Goal: Task Accomplishment & Management: Manage account settings

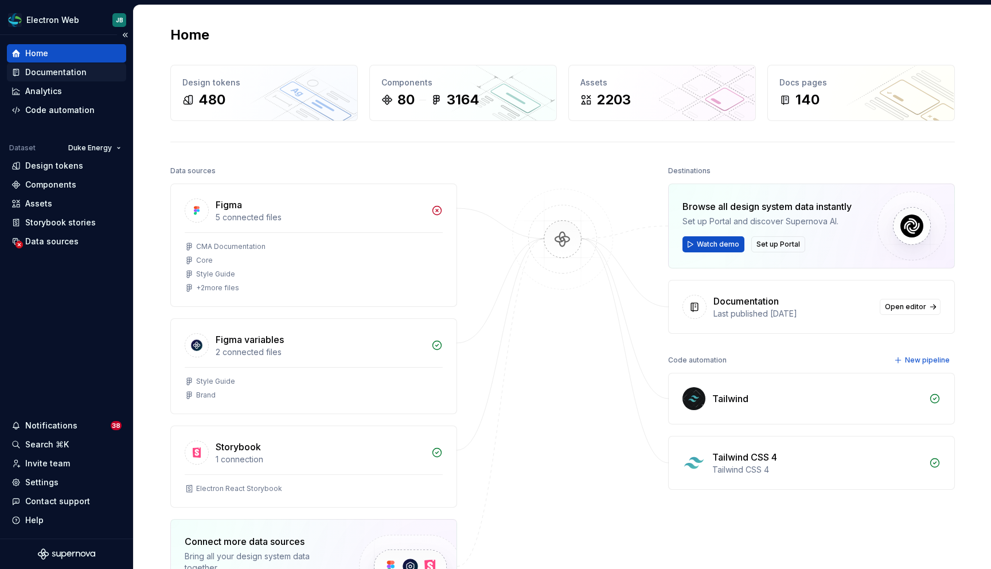
click at [64, 72] on div "Documentation" at bounding box center [55, 72] width 61 height 11
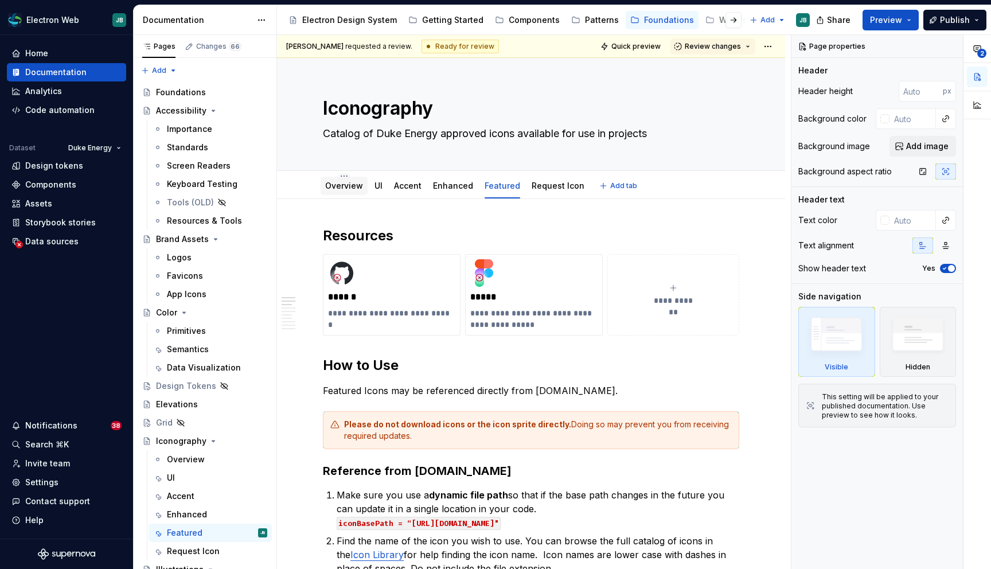
click at [352, 186] on link "Overview" at bounding box center [344, 186] width 38 height 10
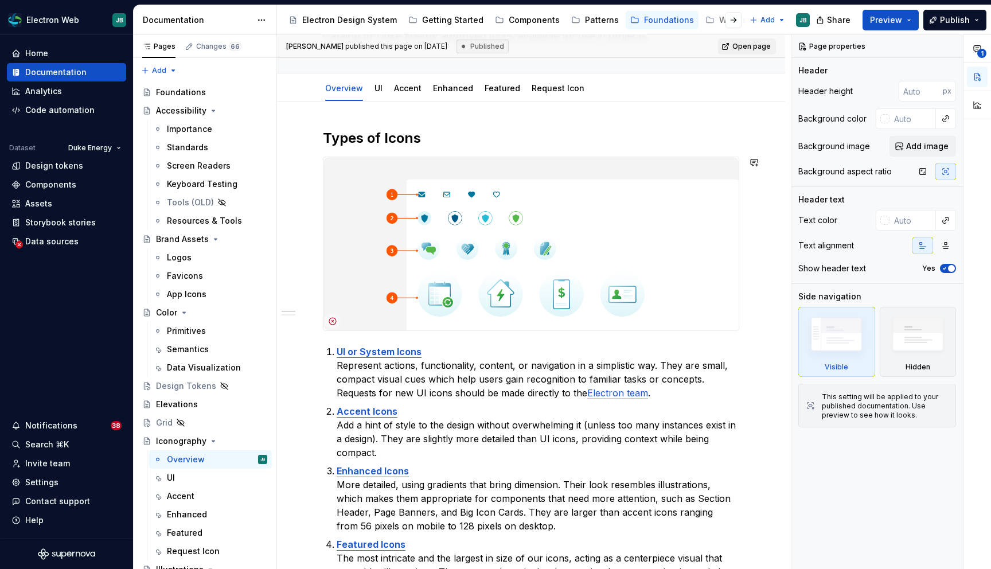
scroll to position [89, 0]
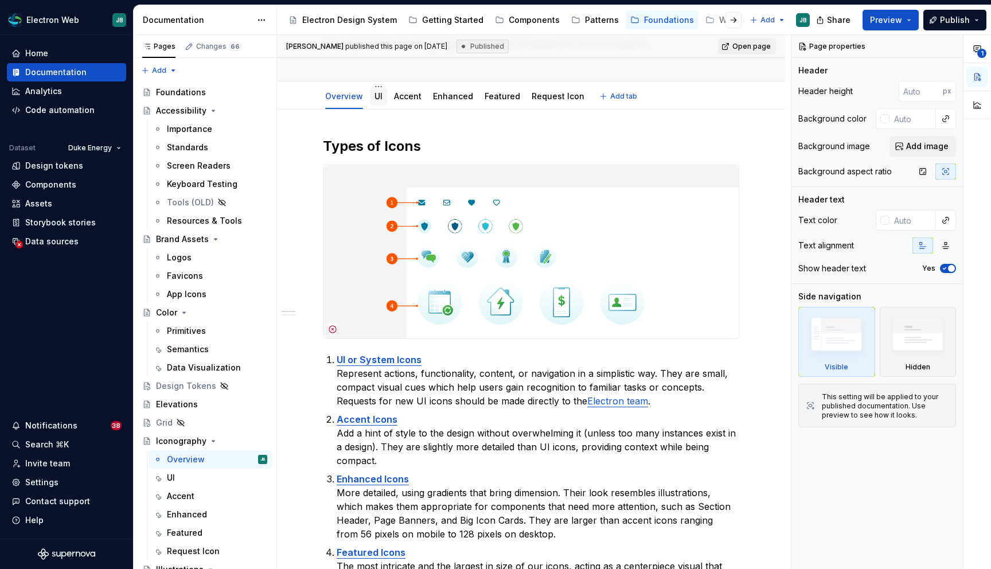
click at [375, 99] on link "UI" at bounding box center [379, 96] width 8 height 10
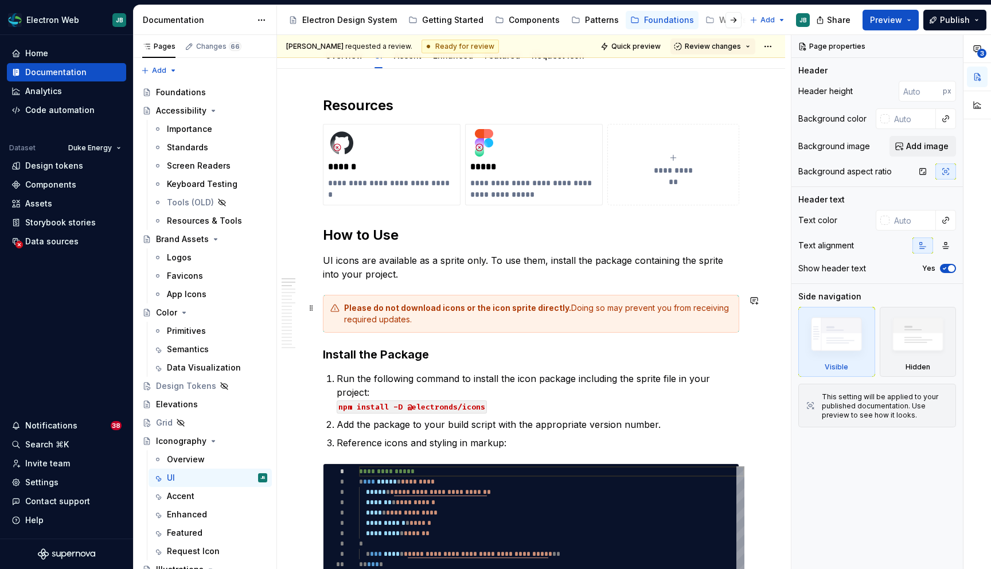
scroll to position [114, 0]
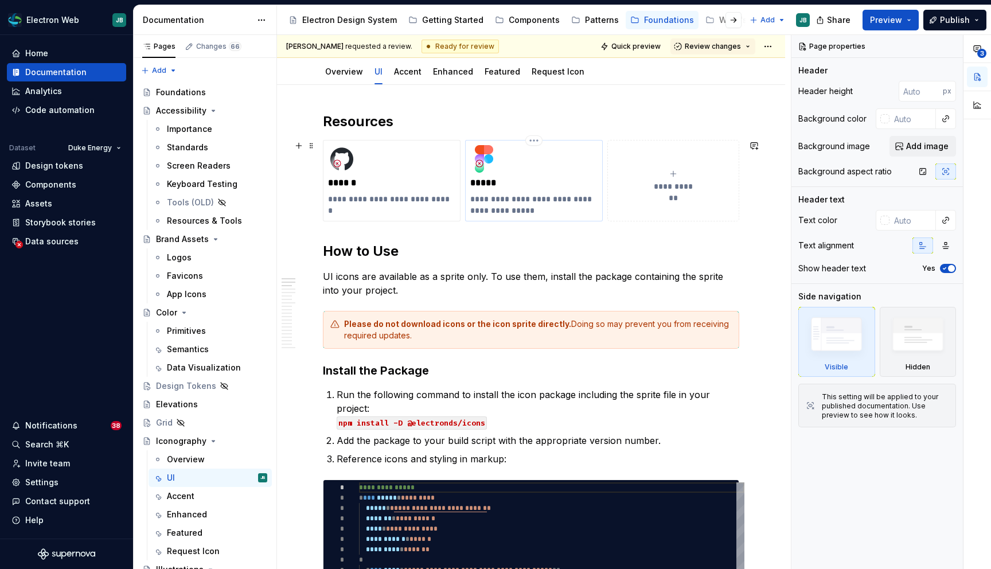
click at [513, 203] on p "**********" at bounding box center [533, 204] width 127 height 23
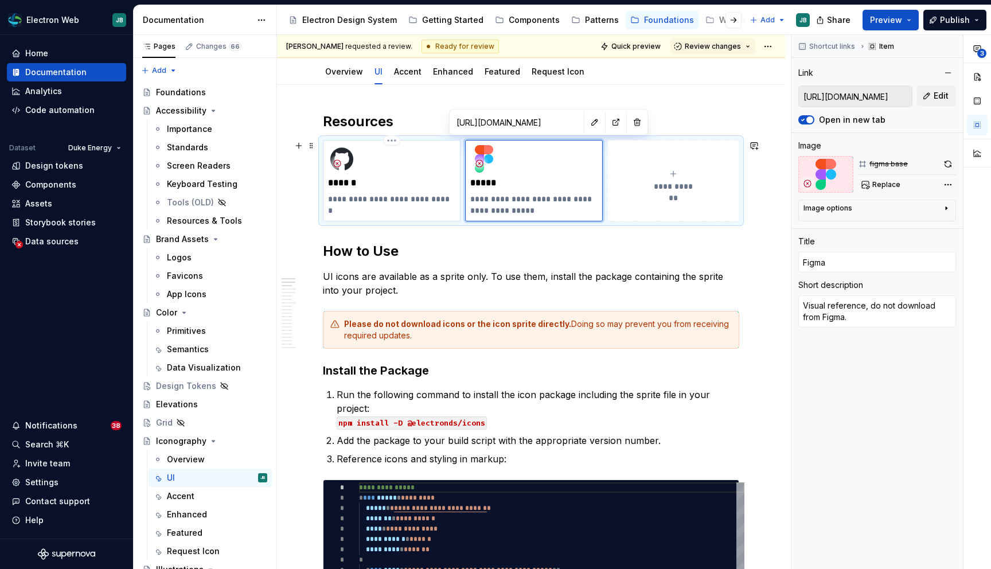
click at [434, 196] on p "**********" at bounding box center [391, 198] width 127 height 11
type textarea "*"
type input "[URL][DOMAIN_NAME]"
type input "Github"
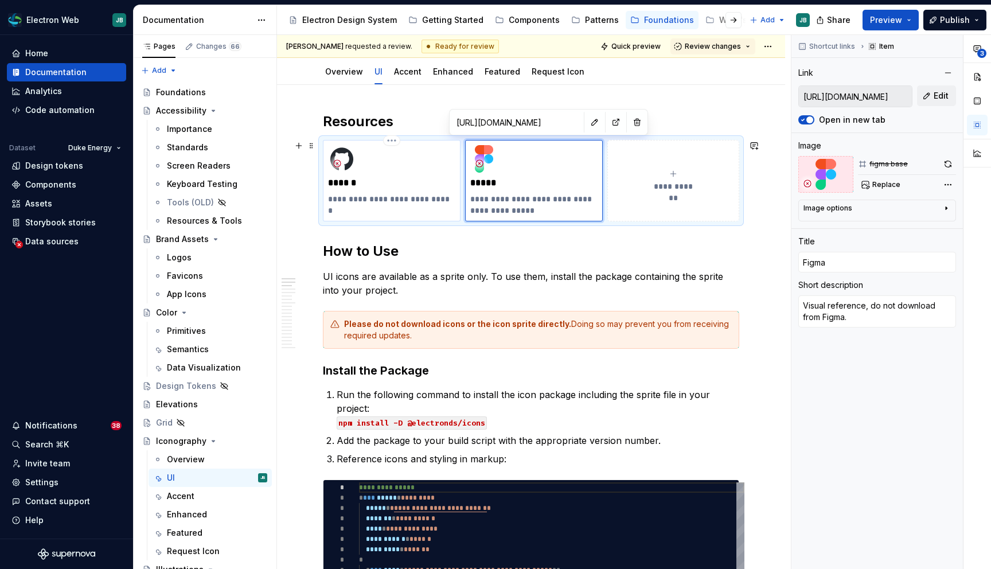
type textarea "Repo for icons, install via NPM"
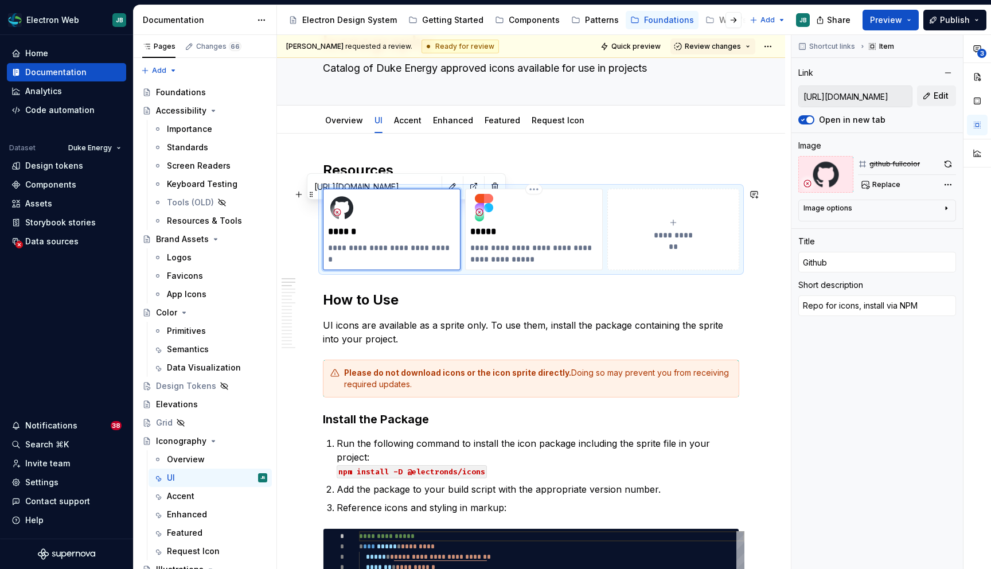
scroll to position [41, 0]
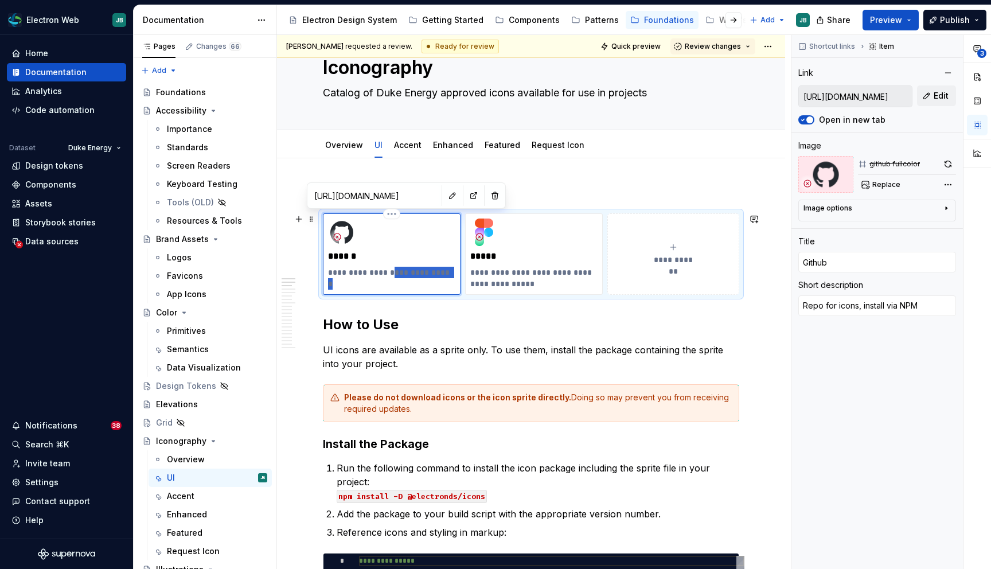
drag, startPoint x: 388, startPoint y: 273, endPoint x: 452, endPoint y: 275, distance: 64.3
click at [452, 275] on p "**********" at bounding box center [391, 272] width 127 height 11
click at [412, 151] on div "Accent" at bounding box center [408, 145] width 28 height 14
click at [408, 143] on link "Accent" at bounding box center [408, 145] width 28 height 10
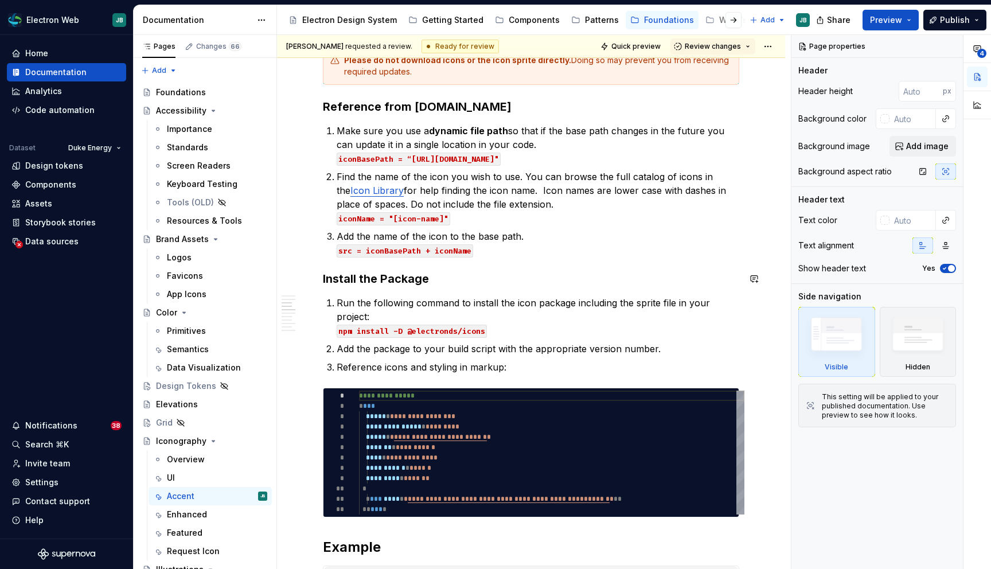
scroll to position [468, 0]
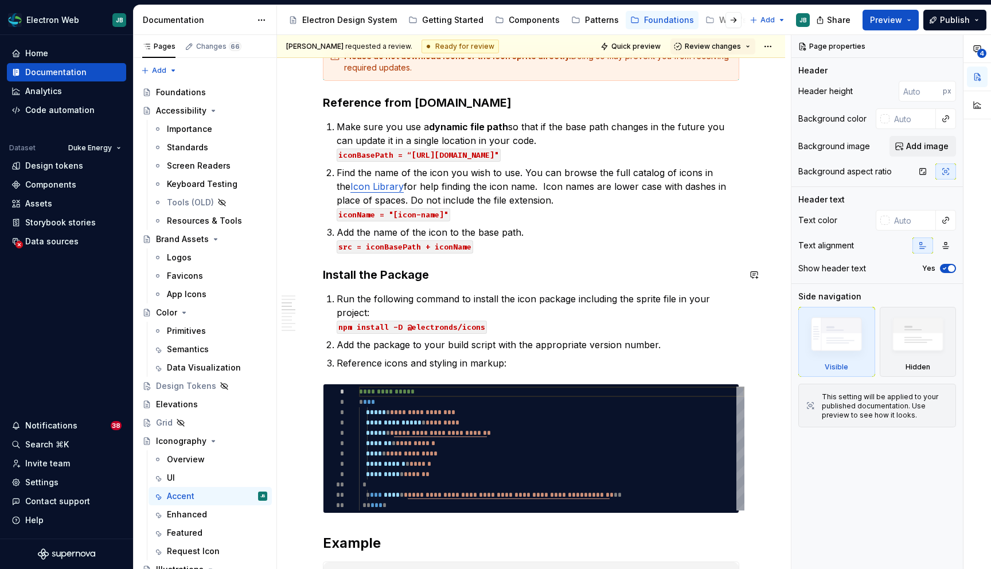
type textarea "*"
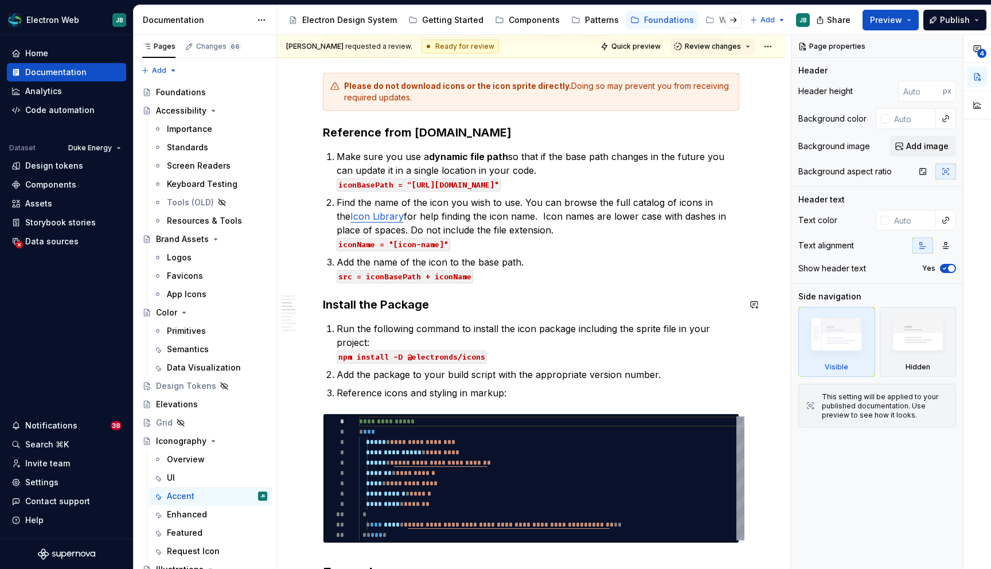
scroll to position [434, 0]
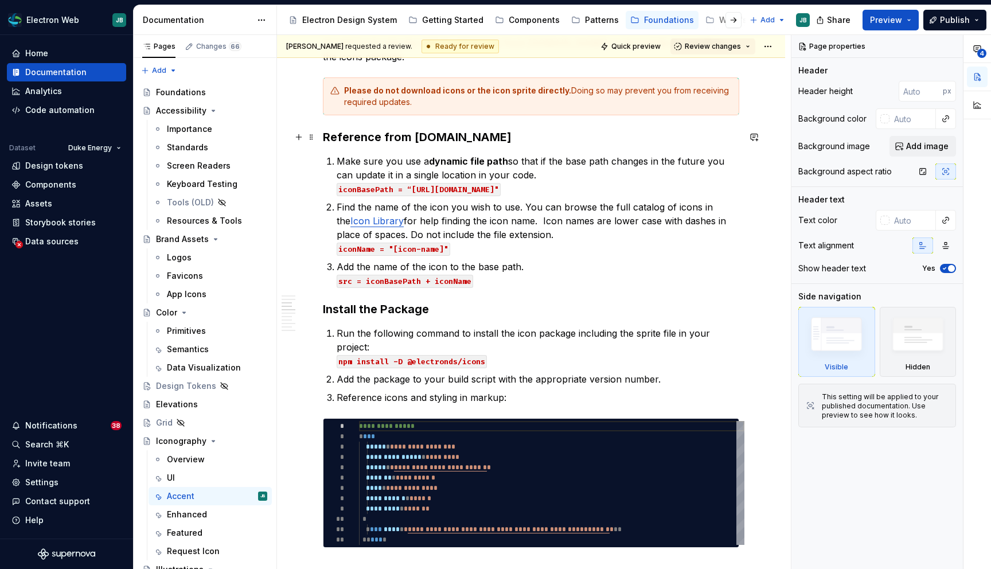
click at [513, 135] on h3 "Reference from [DOMAIN_NAME]" at bounding box center [531, 137] width 416 height 16
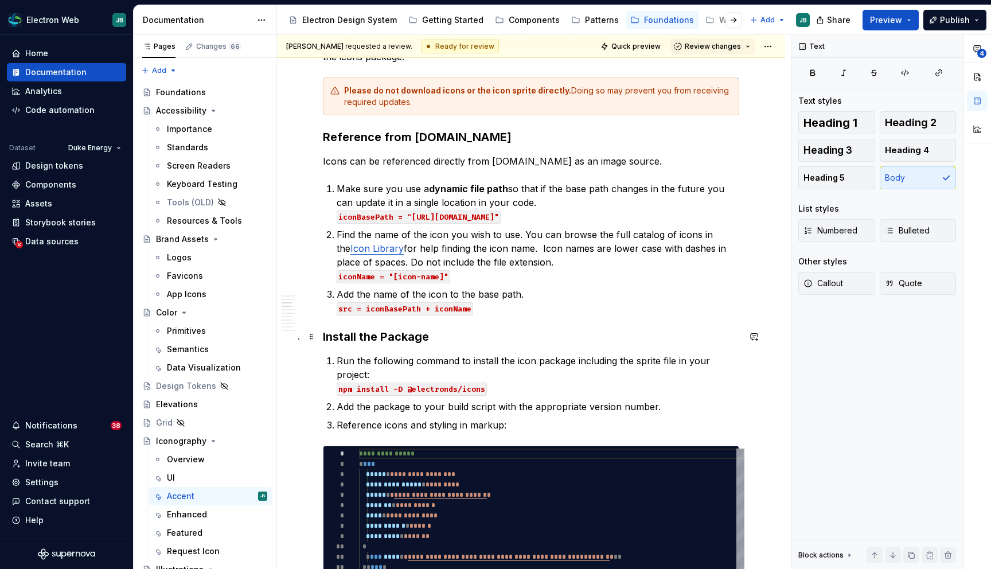
click at [455, 336] on h3 "Install the Package" at bounding box center [531, 337] width 416 height 16
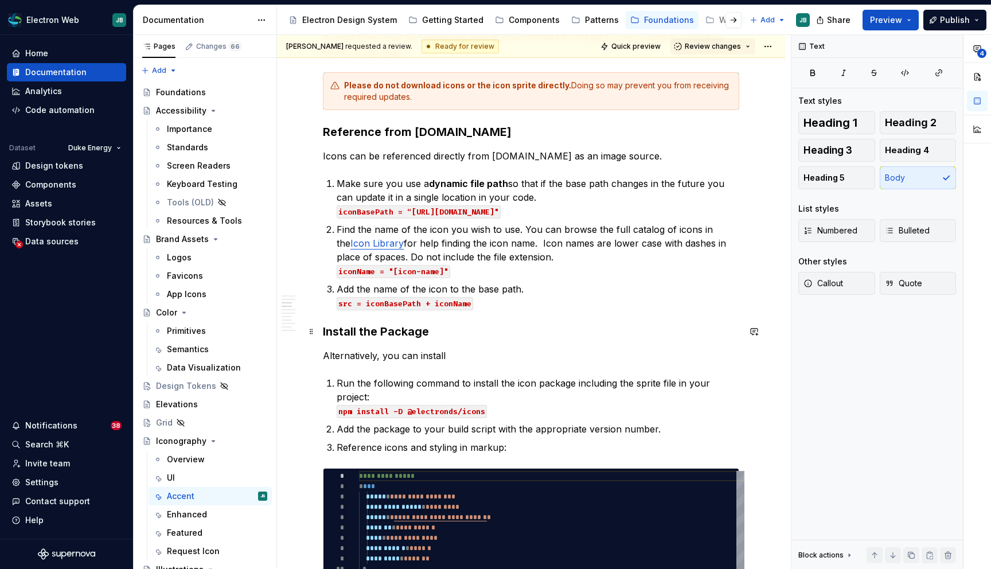
scroll to position [442, 0]
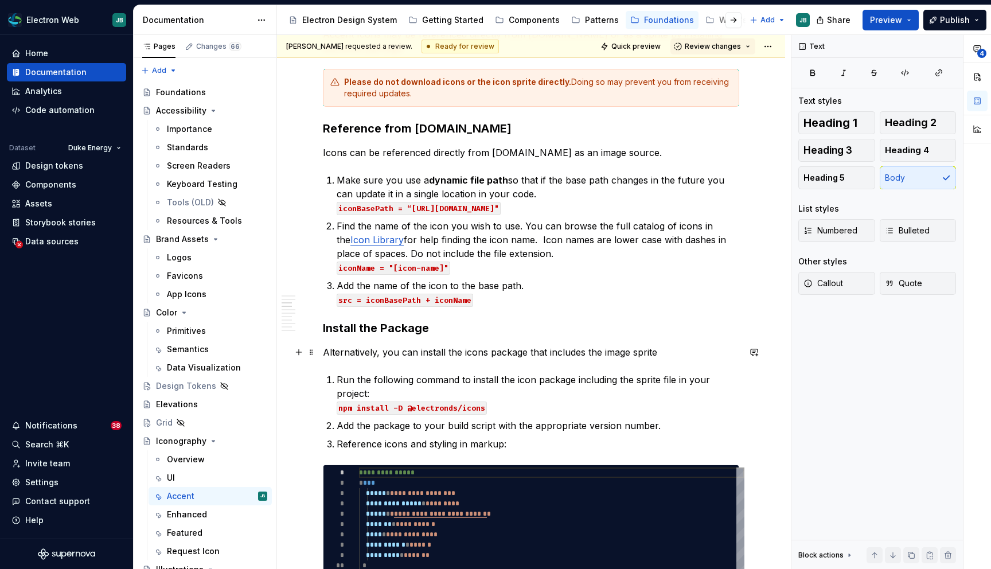
click at [617, 354] on p "Alternatively, you can install the icons package that includes the image sprite" at bounding box center [531, 352] width 416 height 14
click at [662, 356] on p "Alternatively, you can install the icons package that includes the icon sprite" at bounding box center [531, 352] width 416 height 14
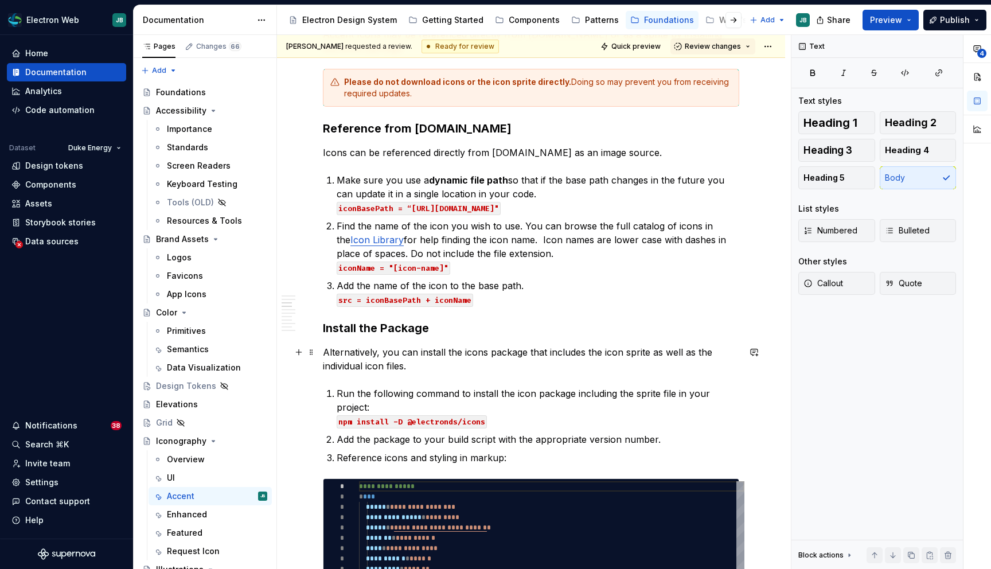
click at [379, 355] on p "Alternatively, you can install the icons package that includes the icon sprite …" at bounding box center [531, 359] width 416 height 28
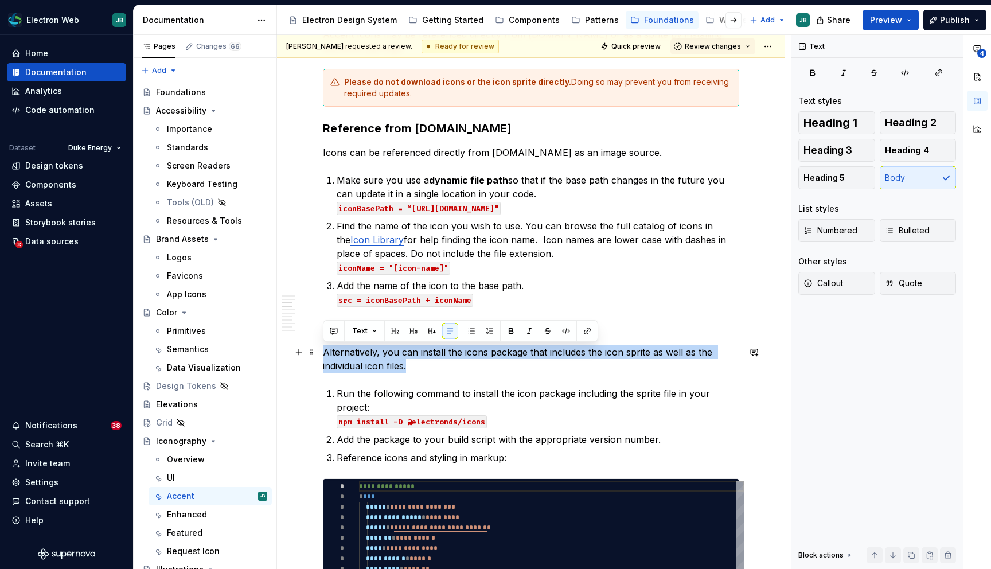
click at [379, 355] on p "Alternatively, you can install the icons package that includes the icon sprite …" at bounding box center [531, 359] width 416 height 28
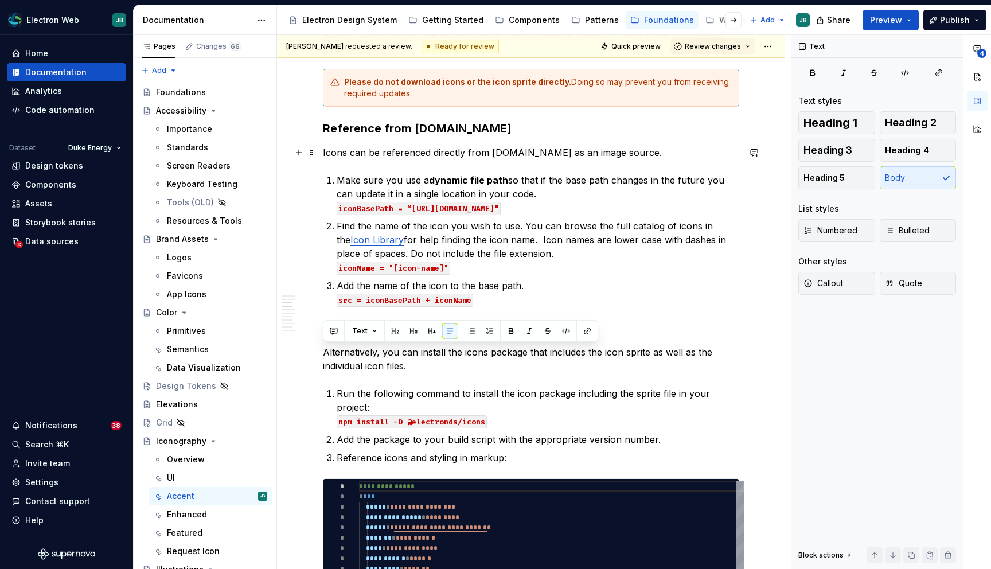
click at [539, 153] on p "Icons can be referenced directly from [DOMAIN_NAME] as an image source." at bounding box center [531, 153] width 416 height 14
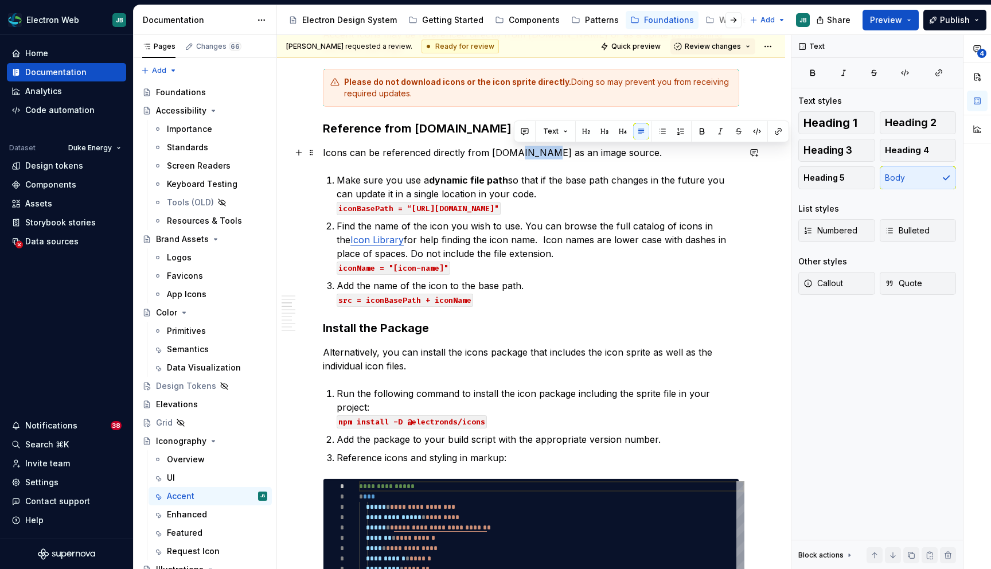
click at [539, 153] on p "Icons can be referenced directly from [DOMAIN_NAME] as an image source." at bounding box center [531, 153] width 416 height 14
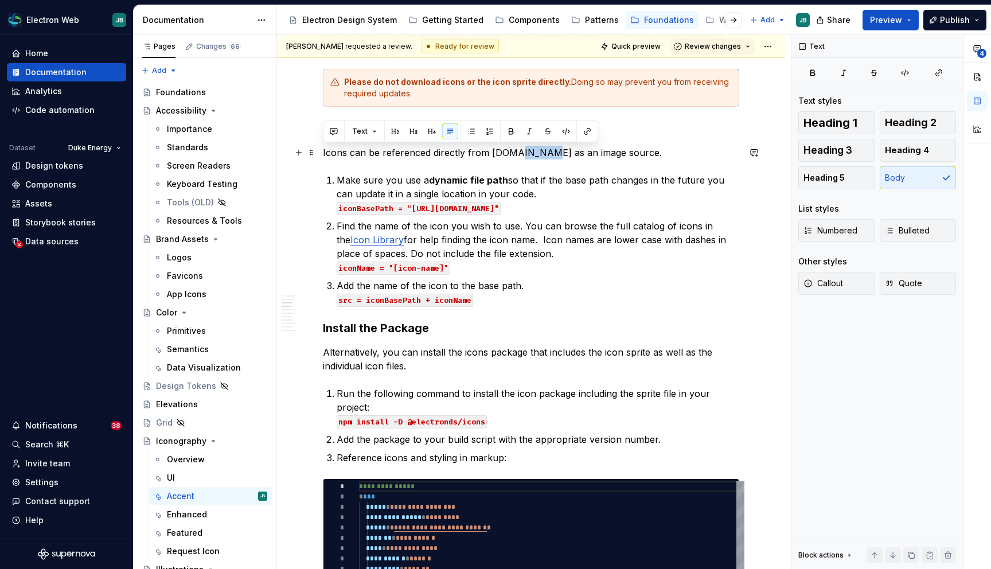
click at [539, 153] on p "Icons can be referenced directly from [DOMAIN_NAME] as an image source." at bounding box center [531, 153] width 416 height 14
copy p "Icons can be referenced directly from [DOMAIN_NAME] as an image source."
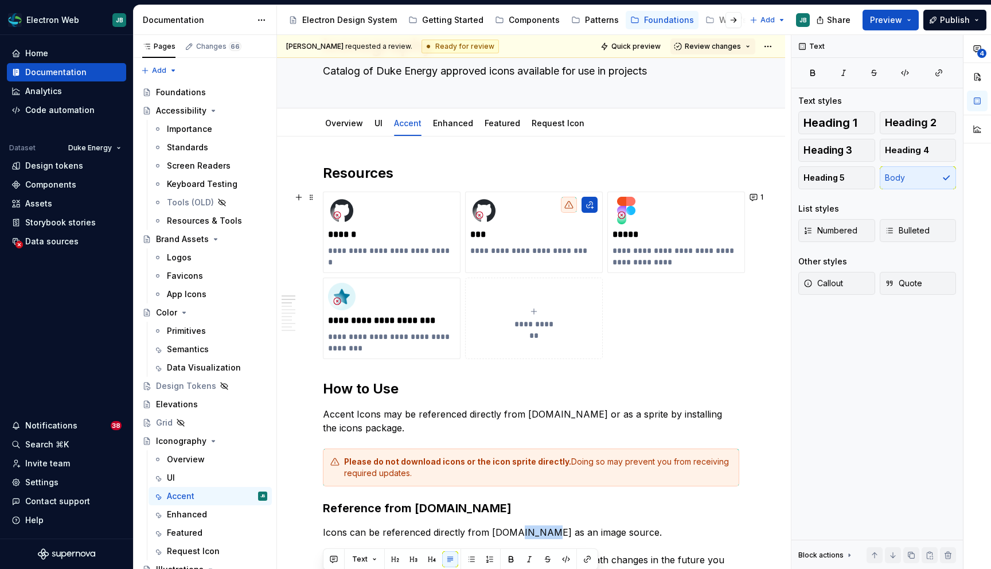
scroll to position [0, 0]
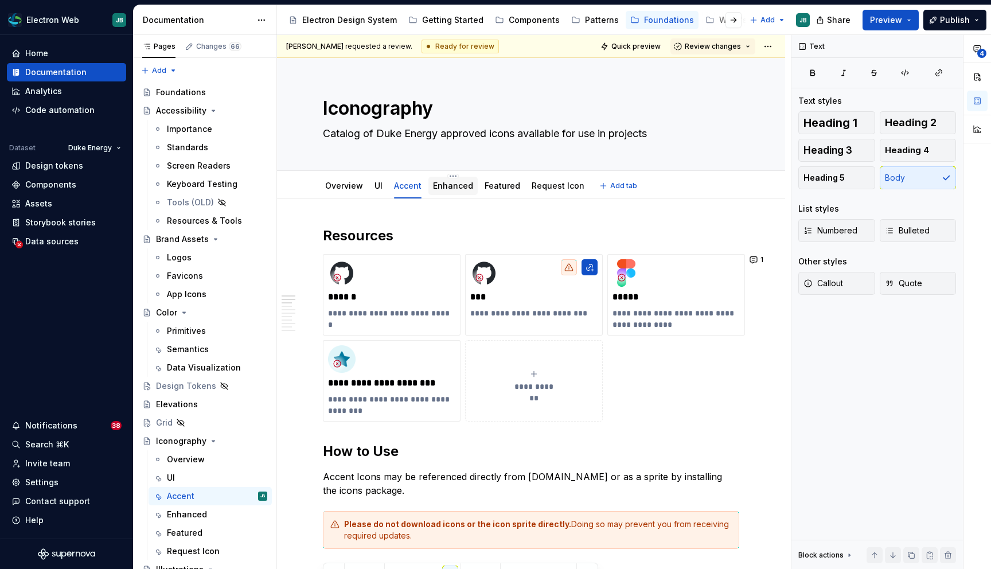
click at [451, 185] on link "Enhanced" at bounding box center [453, 186] width 40 height 10
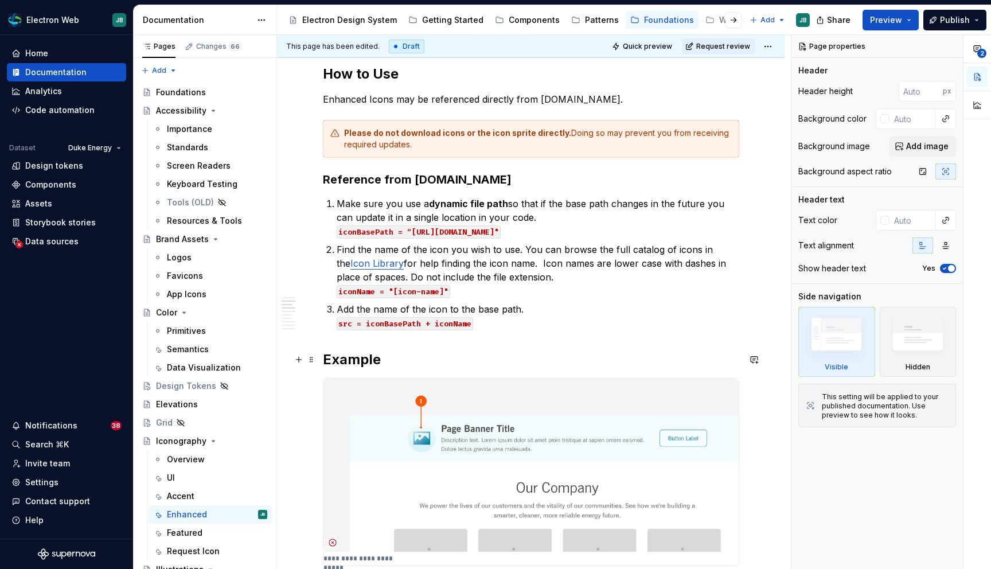
scroll to position [293, 0]
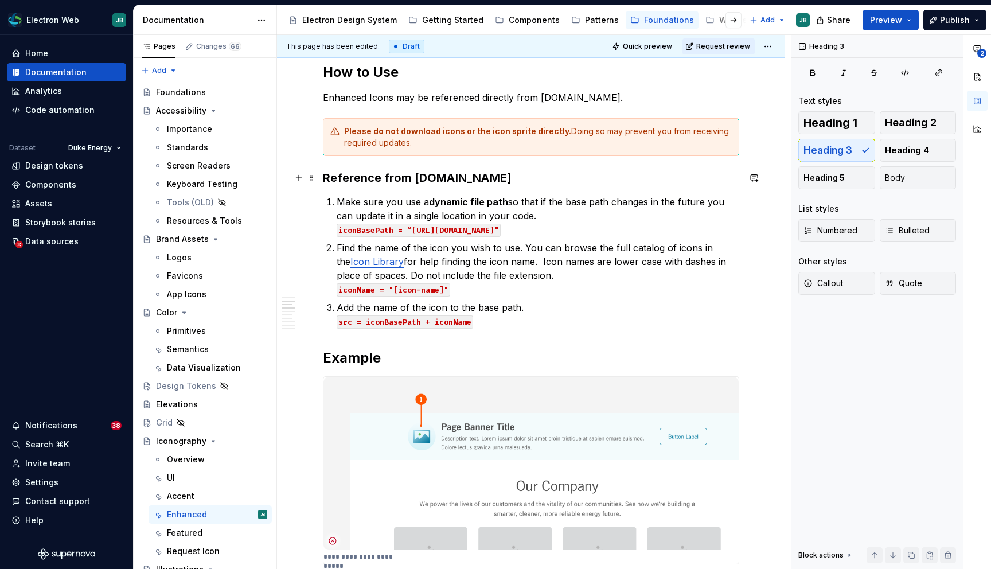
click at [528, 185] on h3 "Reference from [DOMAIN_NAME]" at bounding box center [531, 178] width 416 height 16
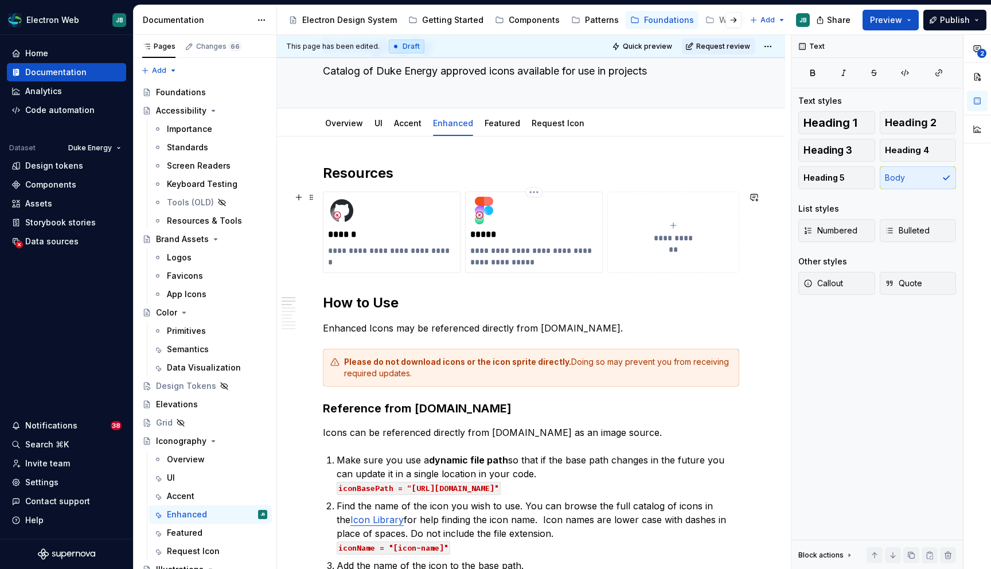
scroll to position [19, 0]
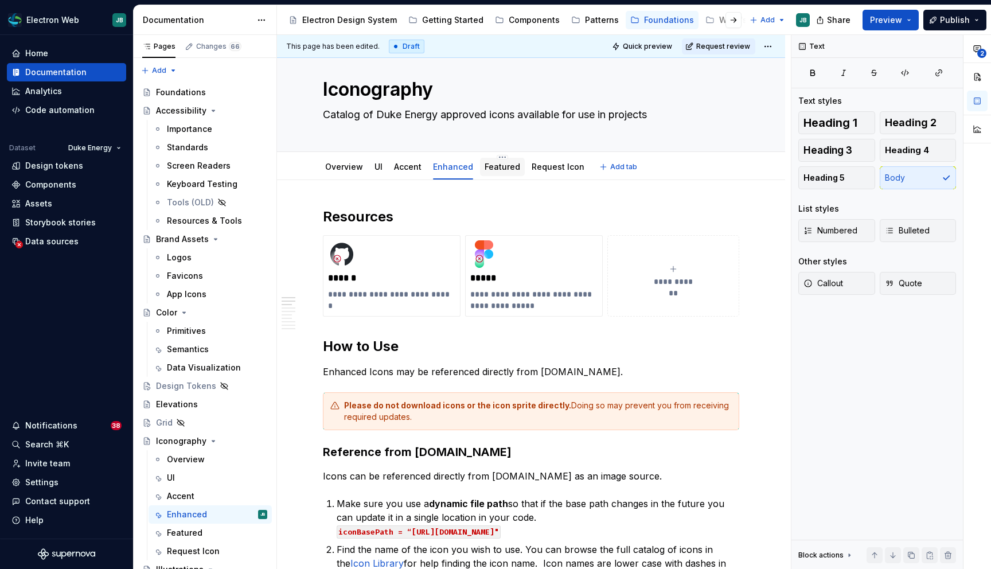
click at [502, 164] on link "Featured" at bounding box center [503, 167] width 36 height 10
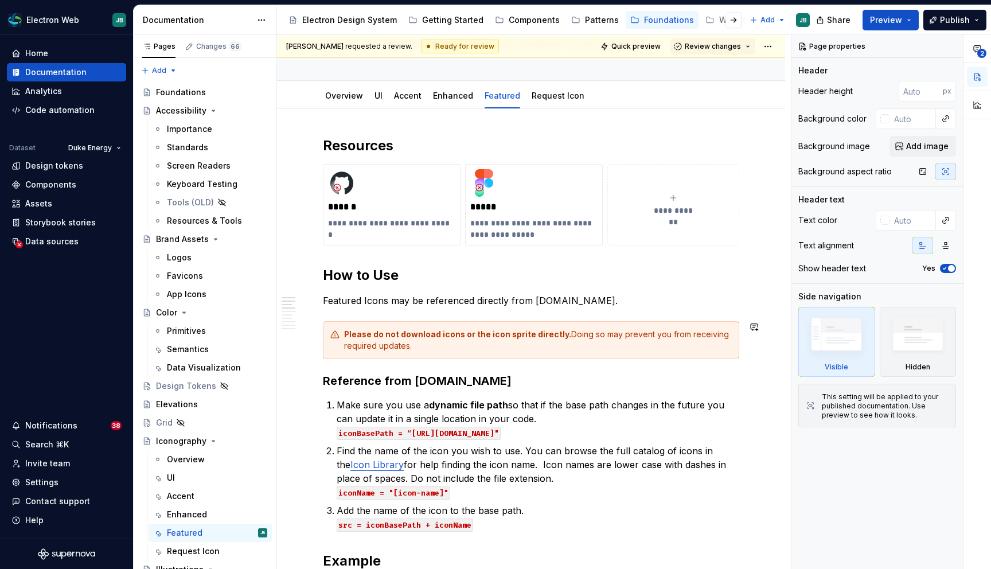
scroll to position [98, 0]
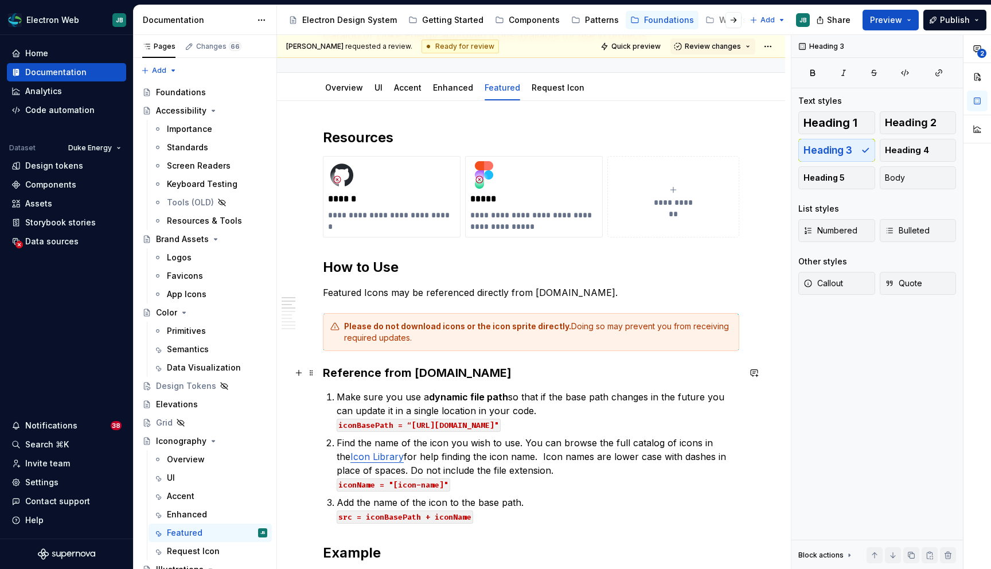
click at [526, 375] on h3 "Reference from [DOMAIN_NAME]" at bounding box center [531, 373] width 416 height 16
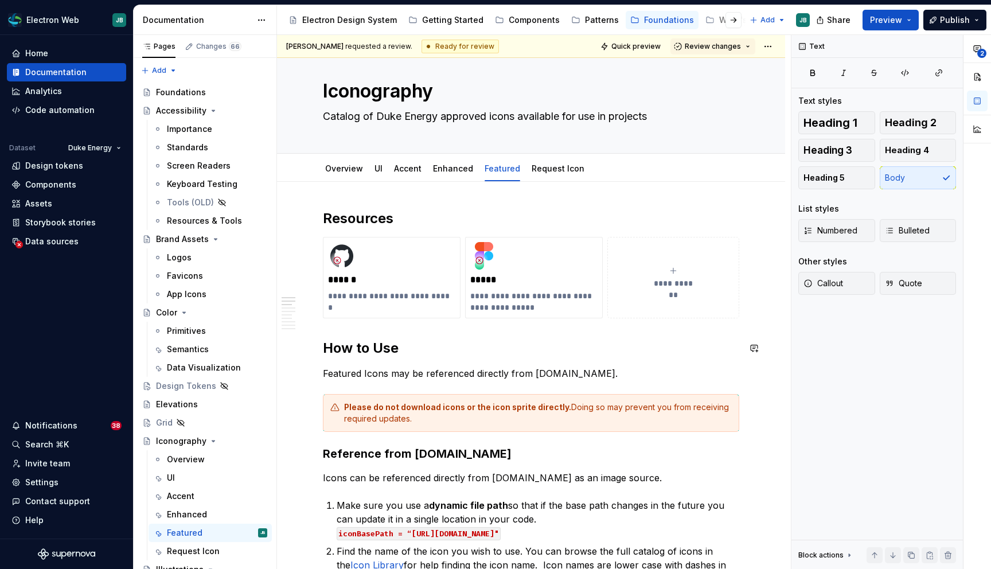
scroll to position [0, 0]
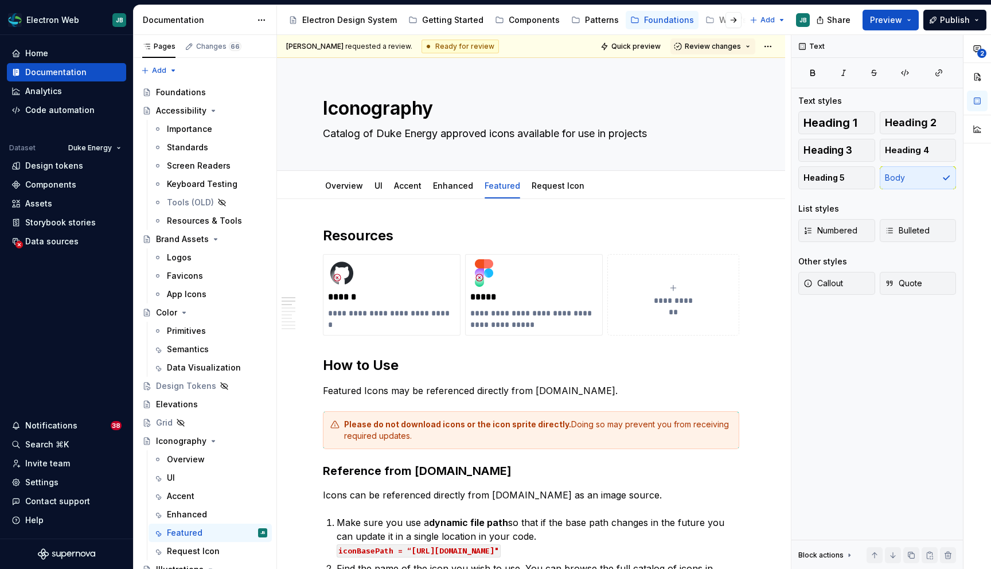
click at [735, 37] on div "[PERSON_NAME] requested a review. Ready for review Quick preview Review changes" at bounding box center [531, 46] width 508 height 23
click at [735, 43] on span "Review changes" at bounding box center [713, 46] width 56 height 9
click at [734, 77] on div "This page is ready to publish." at bounding box center [750, 80] width 100 height 9
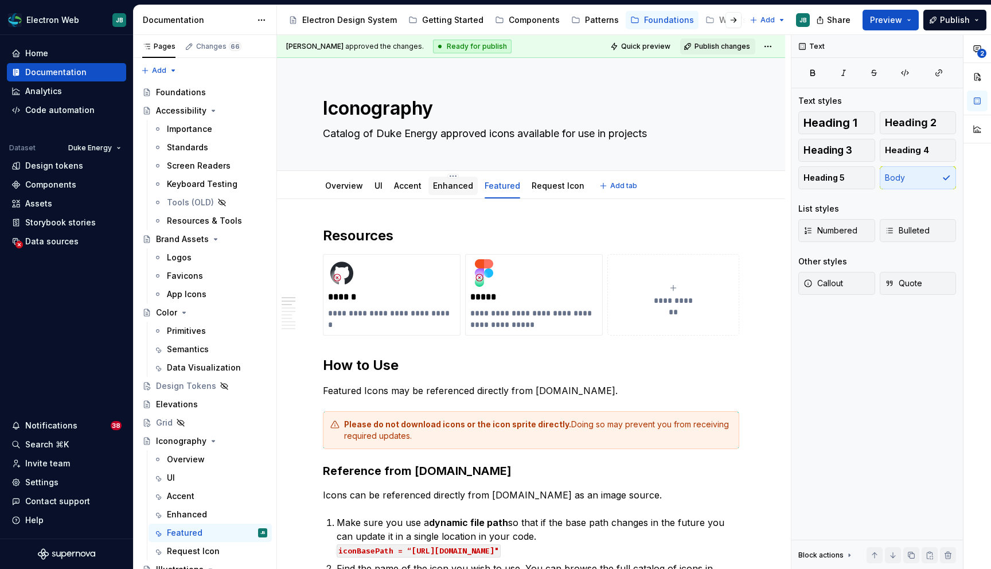
click at [444, 184] on link "Enhanced" at bounding box center [453, 186] width 40 height 10
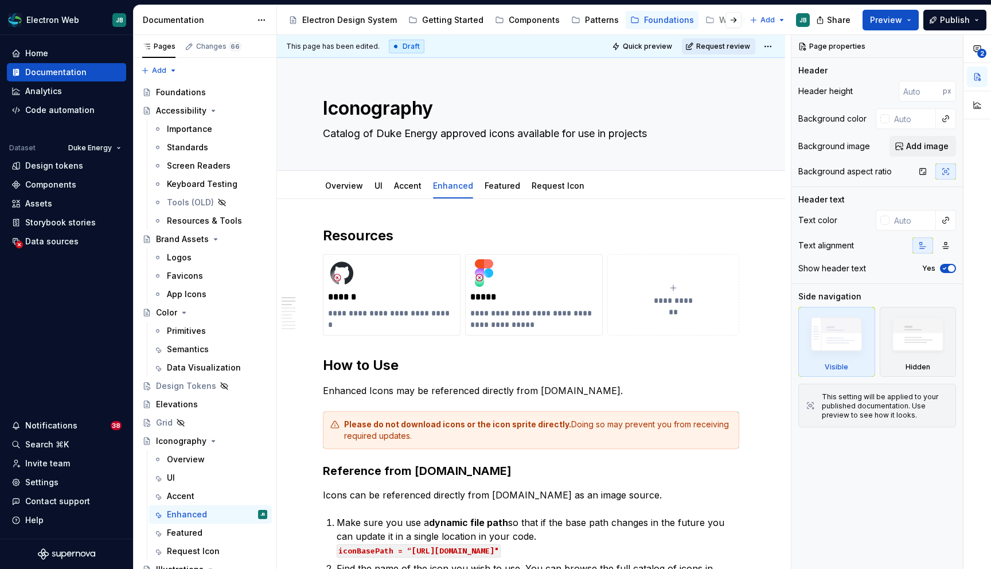
click at [738, 45] on span "Request review" at bounding box center [723, 46] width 54 height 9
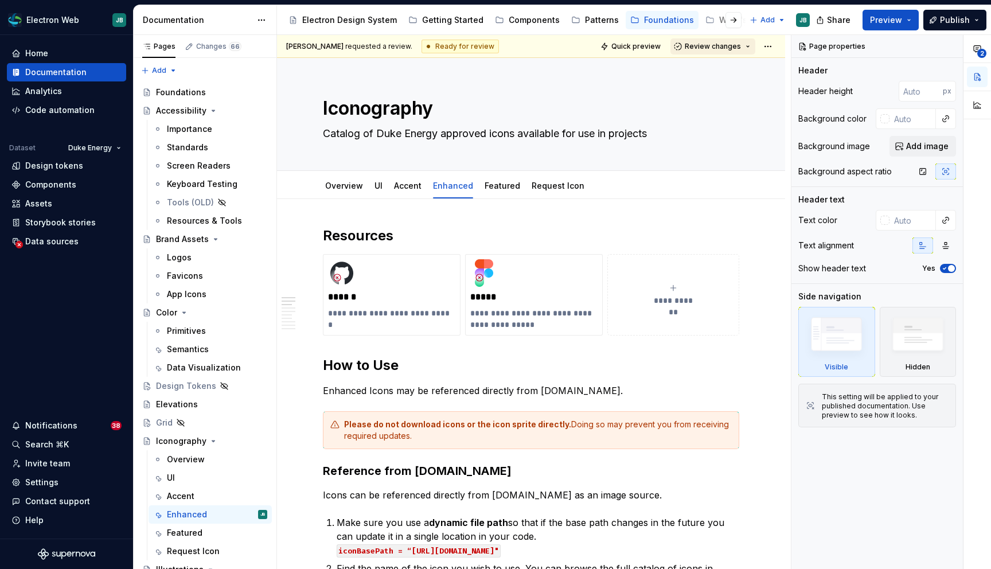
click at [723, 45] on span "Review changes" at bounding box center [713, 46] width 56 height 9
click at [720, 63] on div "Approve" at bounding box center [750, 68] width 100 height 11
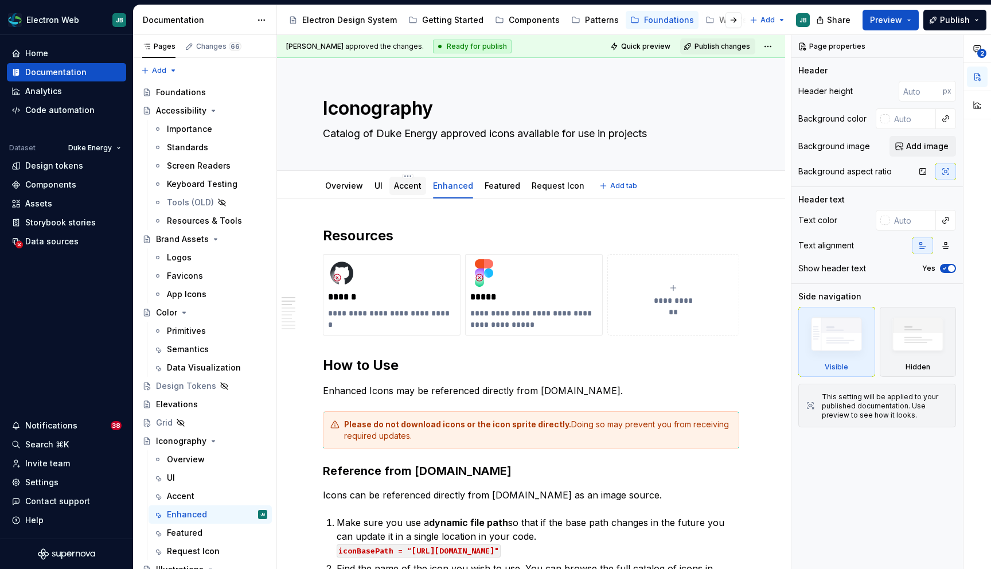
click at [405, 185] on link "Accent" at bounding box center [408, 186] width 28 height 10
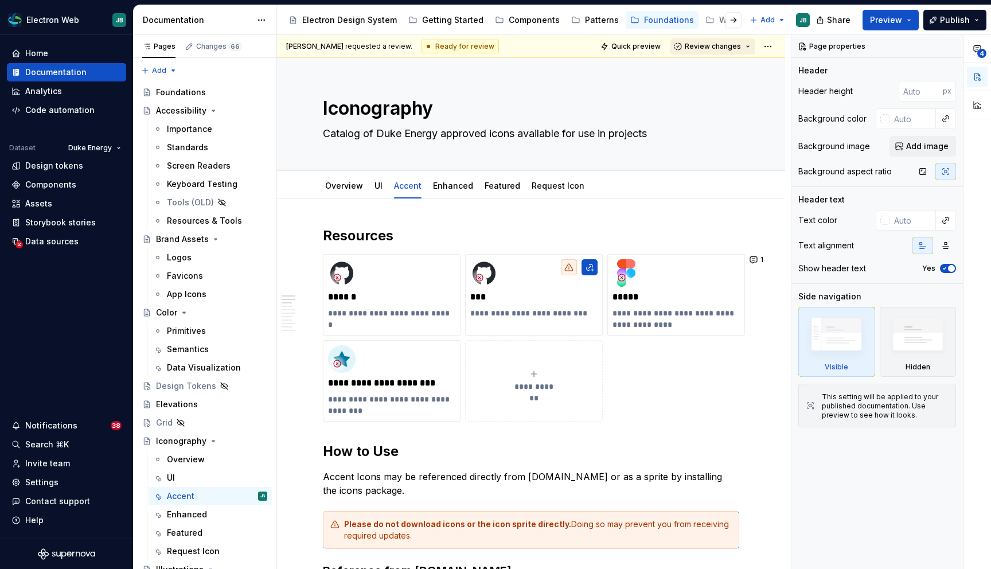
click at [700, 44] on span "Review changes" at bounding box center [713, 46] width 56 height 9
click at [703, 77] on div "This page is ready to publish." at bounding box center [750, 80] width 100 height 9
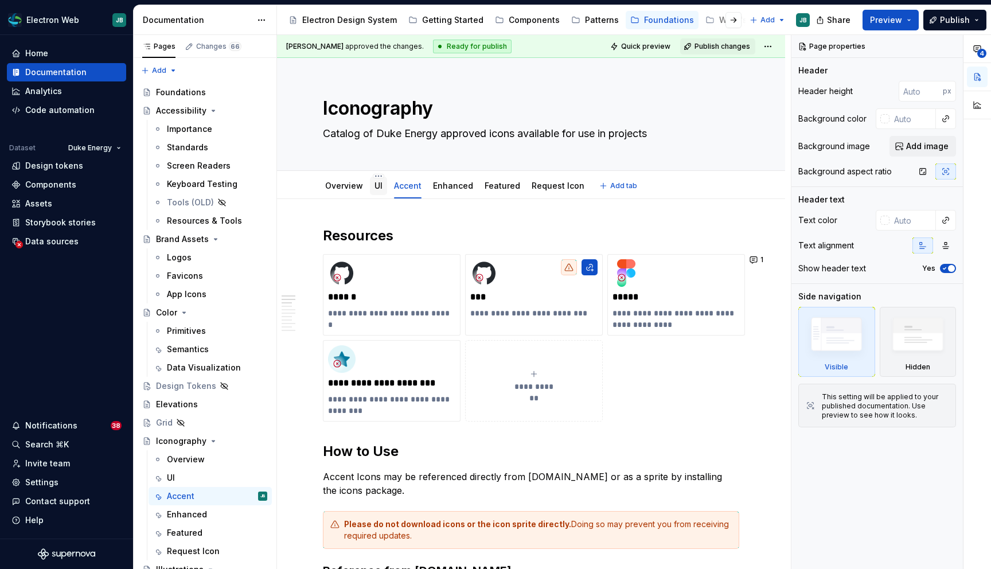
click at [377, 188] on link "UI" at bounding box center [379, 186] width 8 height 10
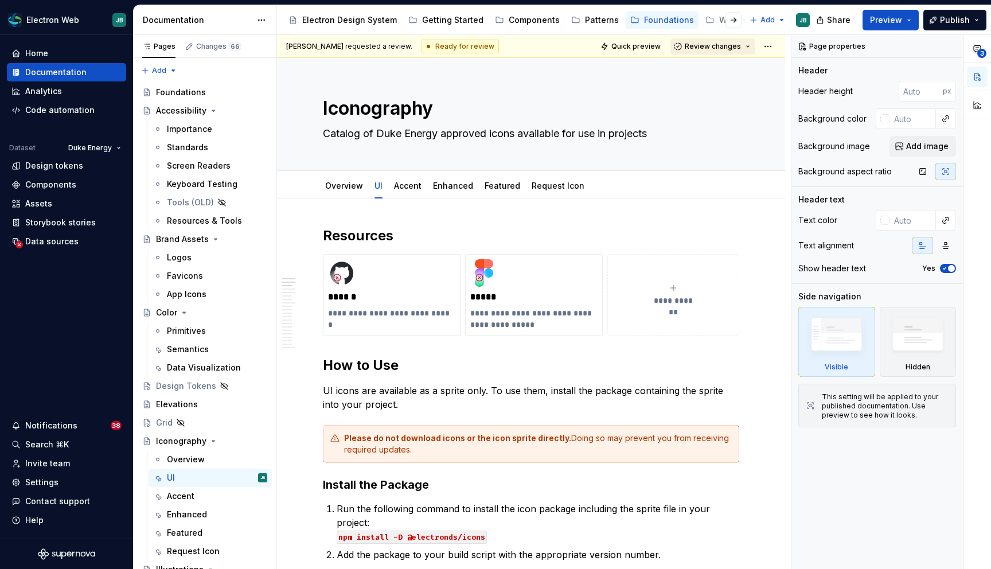
click at [728, 49] on span "Review changes" at bounding box center [713, 46] width 56 height 9
click at [727, 71] on div "Approve" at bounding box center [750, 68] width 100 height 11
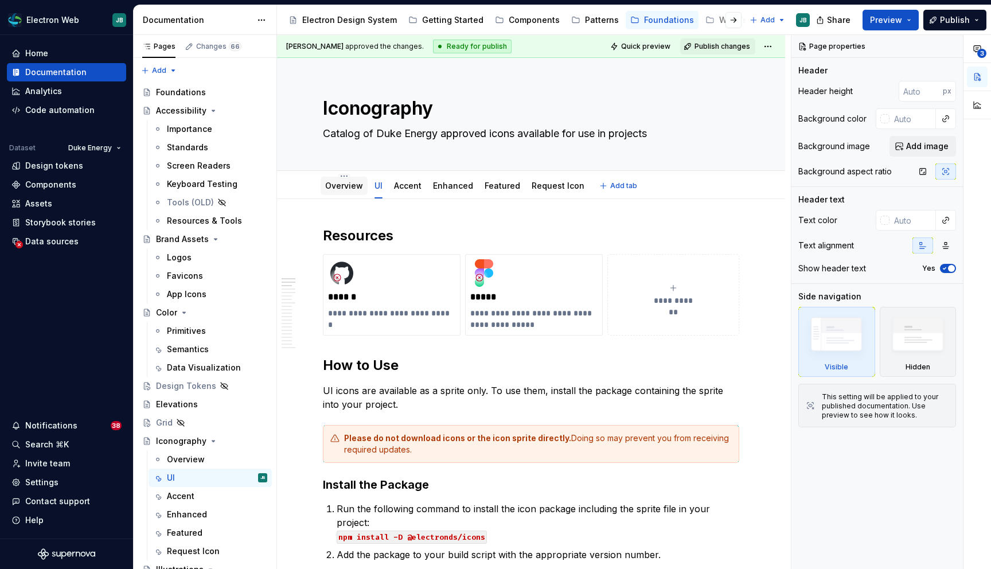
click at [347, 192] on div "Overview" at bounding box center [344, 186] width 38 height 14
click at [350, 190] on link "Overview" at bounding box center [344, 186] width 38 height 10
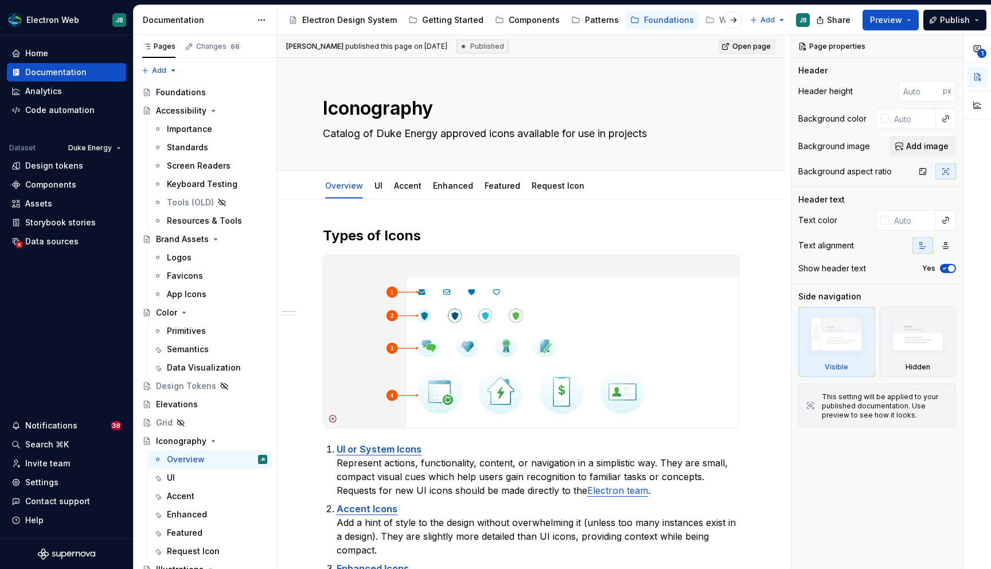
type textarea "*"
